Goal: Navigation & Orientation: Find specific page/section

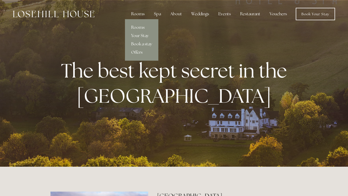
click at [142, 12] on div "Rooms" at bounding box center [138, 14] width 22 height 10
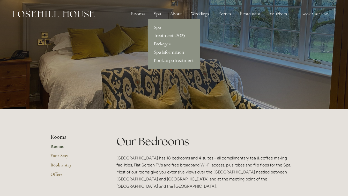
click at [162, 14] on div "Spa" at bounding box center [157, 14] width 15 height 10
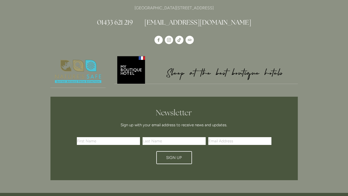
scroll to position [622, 0]
